Goal: Information Seeking & Learning: Learn about a topic

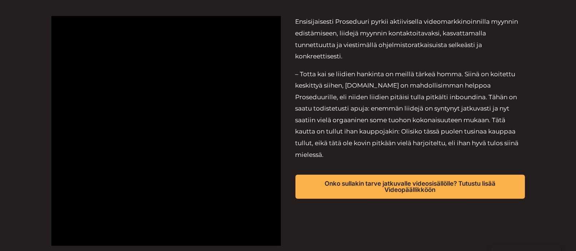
scroll to position [412, 0]
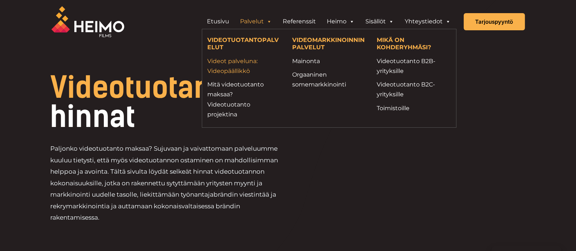
click at [232, 61] on link "Videot palveluna: Videopäällikkö" at bounding box center [245, 66] width 74 height 20
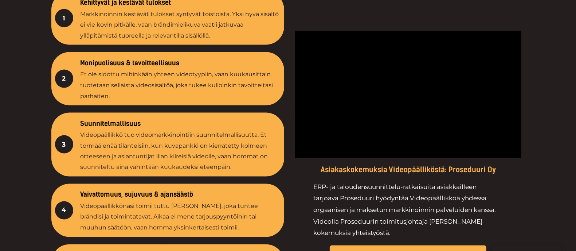
scroll to position [1002, 0]
